Goal: Find specific fact: Find contact information

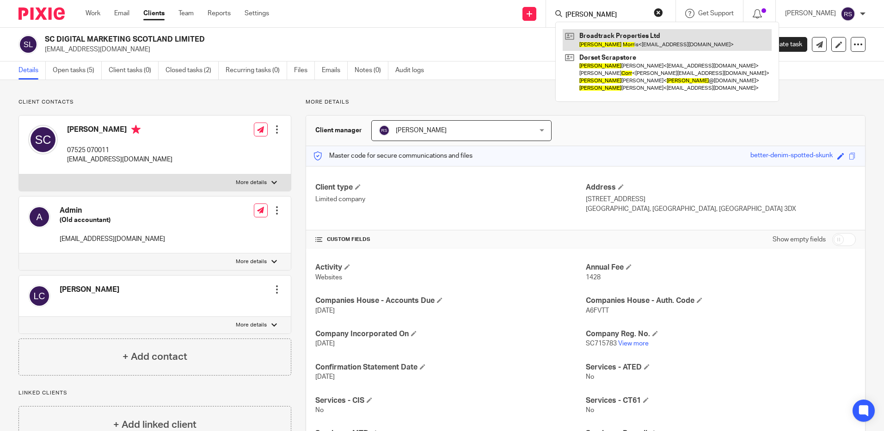
type input "john morr"
click at [634, 39] on link at bounding box center [667, 39] width 209 height 21
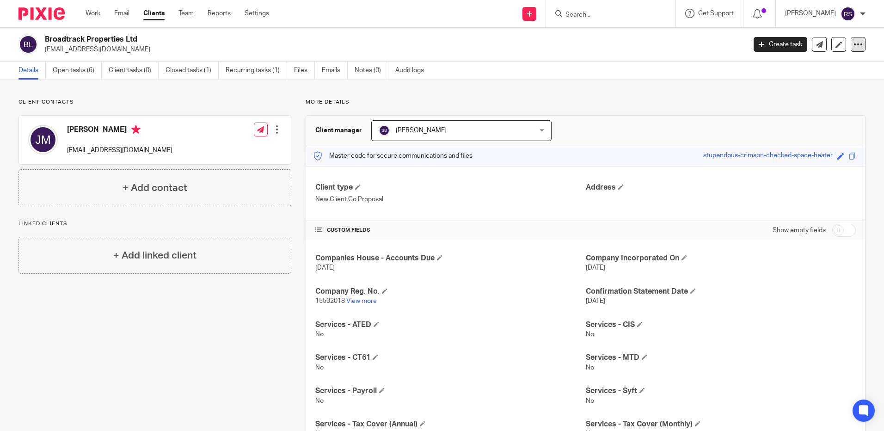
click at [854, 44] on icon at bounding box center [858, 44] width 9 height 9
click at [624, 92] on div "Client contacts [PERSON_NAME] [EMAIL_ADDRESS][DOMAIN_NAME] Edit contact Create …" at bounding box center [442, 325] width 884 height 491
click at [306, 73] on link "Files" at bounding box center [304, 71] width 21 height 18
click at [273, 130] on div at bounding box center [276, 129] width 9 height 9
drag, startPoint x: 194, startPoint y: 359, endPoint x: 181, endPoint y: 356, distance: 13.2
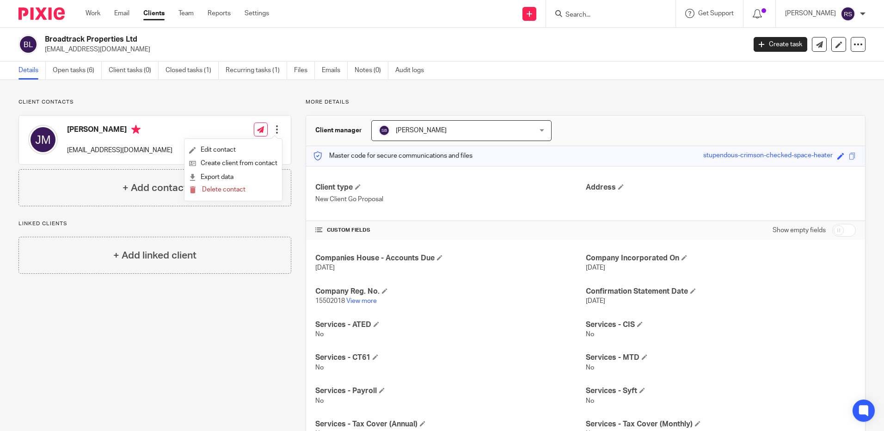
click at [191, 358] on div "Client contacts John Morris jmability@gmail.com Edit contact Create client from…" at bounding box center [147, 326] width 287 height 454
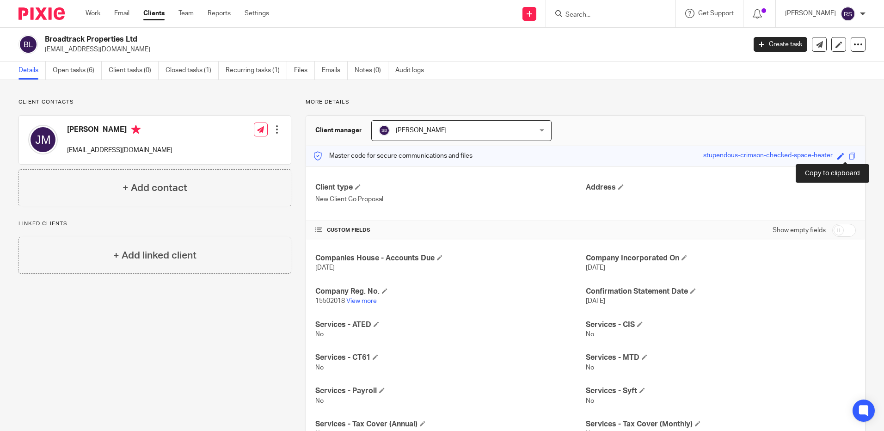
click at [849, 158] on span at bounding box center [852, 156] width 7 height 7
click at [581, 8] on form at bounding box center [614, 14] width 99 height 12
click at [583, 12] on input "Search" at bounding box center [606, 15] width 83 height 8
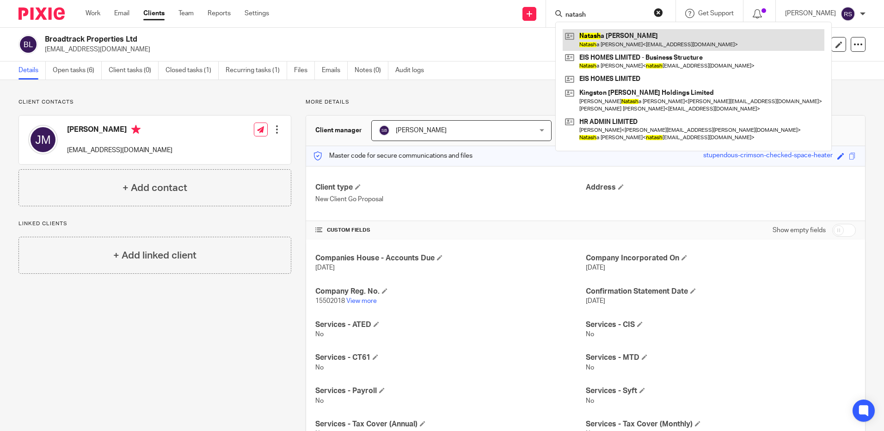
type input "natash"
click at [637, 42] on link at bounding box center [694, 39] width 262 height 21
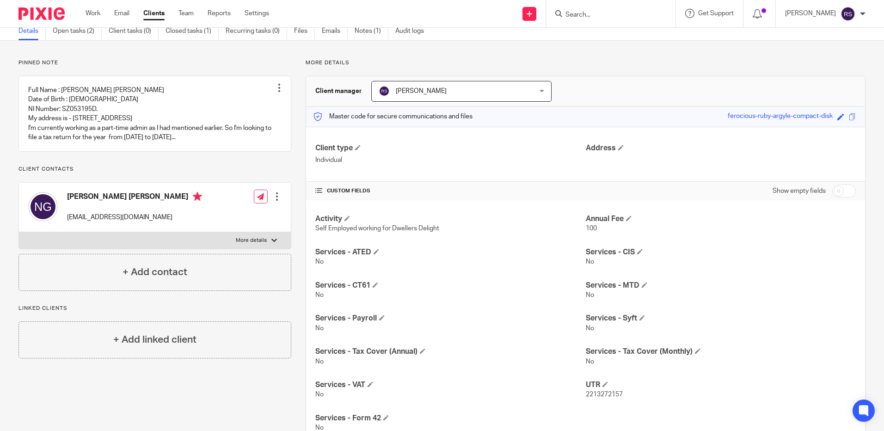
scroll to position [74, 0]
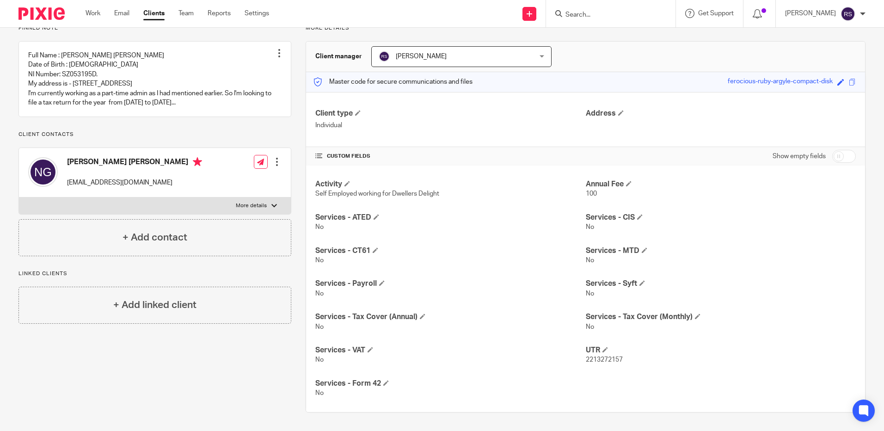
click at [615, 357] on span "2213272157" at bounding box center [604, 360] width 37 height 6
drag, startPoint x: 625, startPoint y: 359, endPoint x: 582, endPoint y: 362, distance: 43.1
click at [586, 362] on p "2213272157" at bounding box center [721, 359] width 270 height 9
copy span "2213272157"
click at [268, 214] on label "More details" at bounding box center [155, 206] width 272 height 17
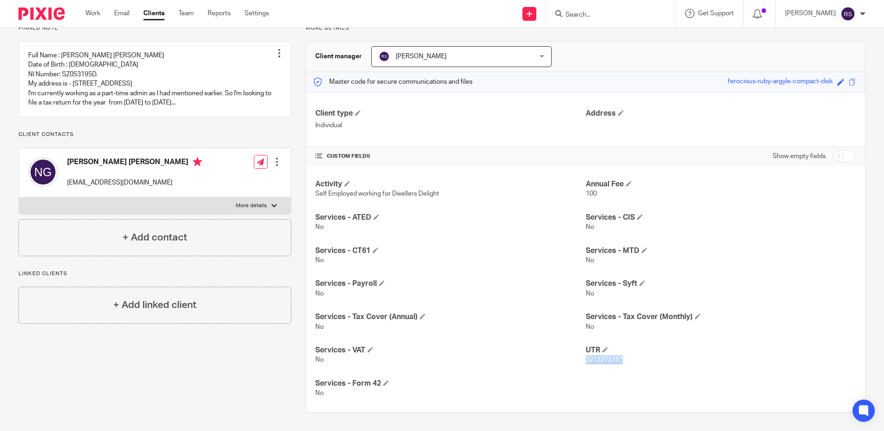
click at [19, 198] on input "More details" at bounding box center [19, 197] width 0 height 0
checkbox input "true"
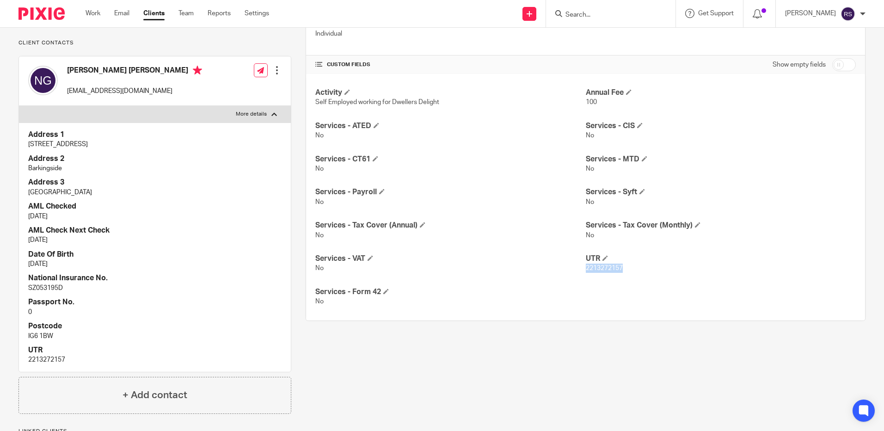
scroll to position [167, 0]
drag, startPoint x: 59, startPoint y: 344, endPoint x: 27, endPoint y: 345, distance: 31.9
click at [27, 345] on div "Address 1 8 Sherwood Road Address 2 Barkingside Address 3 Essex AML Checked 27 …" at bounding box center [155, 246] width 272 height 249
copy p "IG6 1BW"
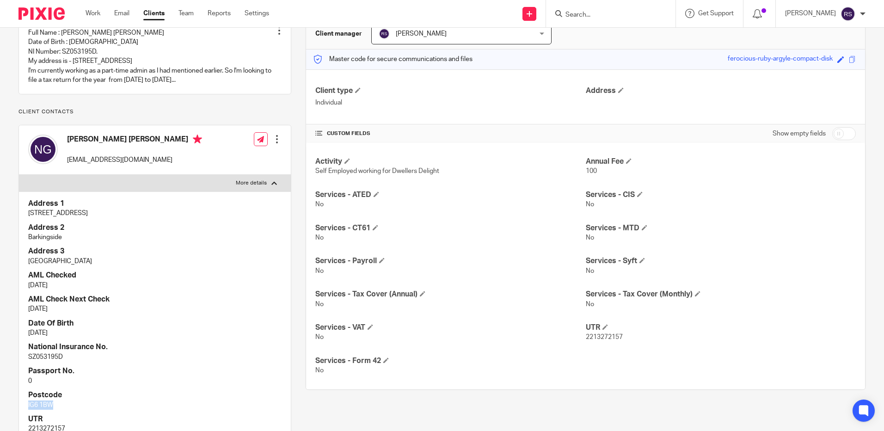
scroll to position [0, 0]
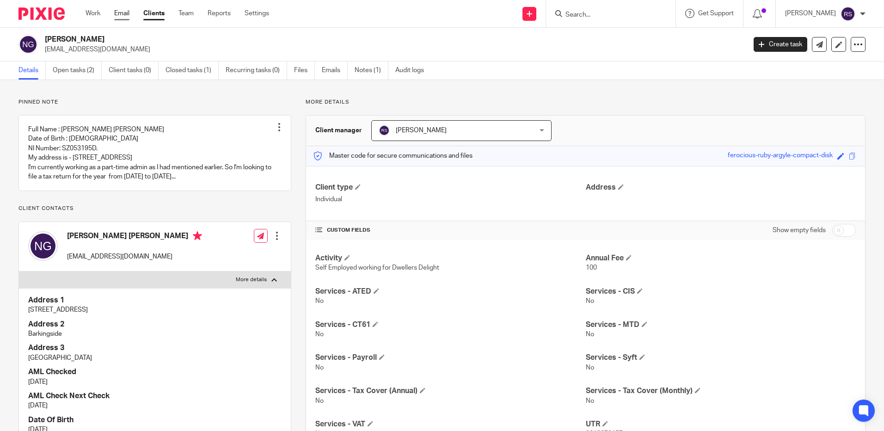
click at [121, 17] on link "Email" at bounding box center [121, 13] width 15 height 9
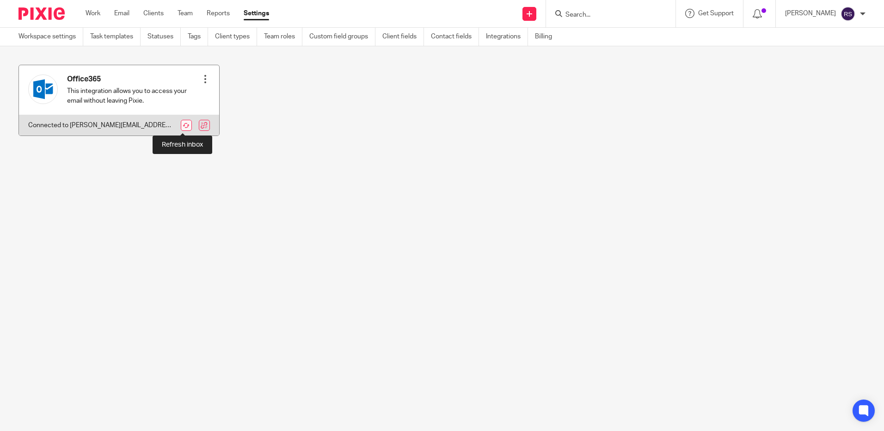
click at [183, 126] on link at bounding box center [186, 125] width 11 height 11
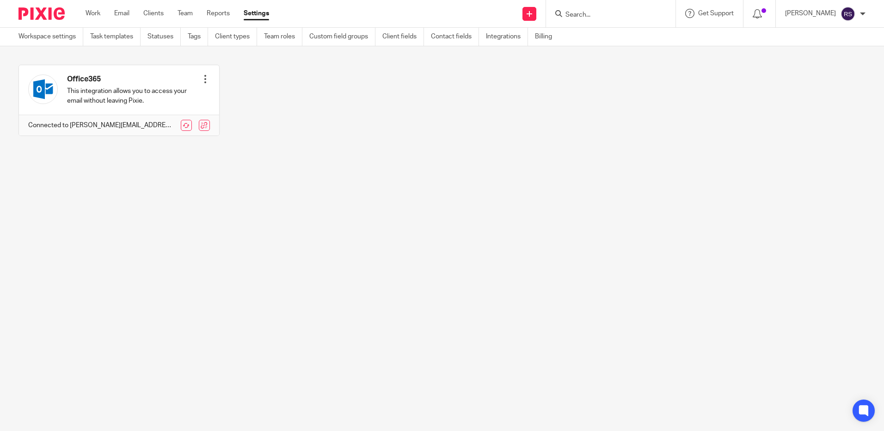
click at [611, 18] on input "Search" at bounding box center [606, 15] width 83 height 8
type input "white sail"
click at [614, 37] on link at bounding box center [641, 39] width 156 height 21
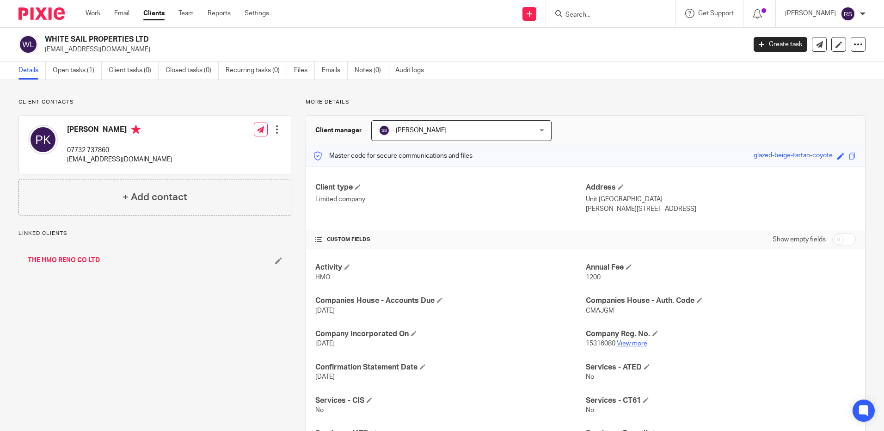
click at [625, 343] on link "View more" at bounding box center [632, 343] width 31 height 6
